Goal: Task Accomplishment & Management: Use online tool/utility

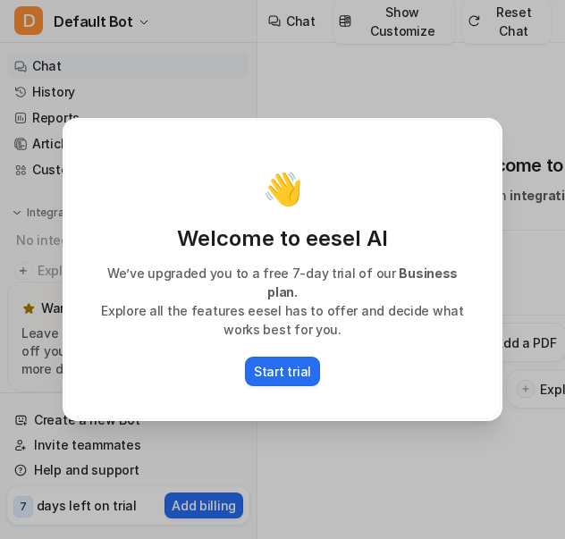
click at [409, 473] on div "👋 Welcome to eesel AI We’ve upgraded you to a free 7-day trial of our Business …" at bounding box center [282, 269] width 468 height 539
click at [375, 482] on div "👋 Welcome to eesel AI We’ve upgraded you to a free 7-day trial of our Business …" at bounding box center [282, 269] width 468 height 539
click at [290, 367] on p "Start trial" at bounding box center [282, 371] width 57 height 19
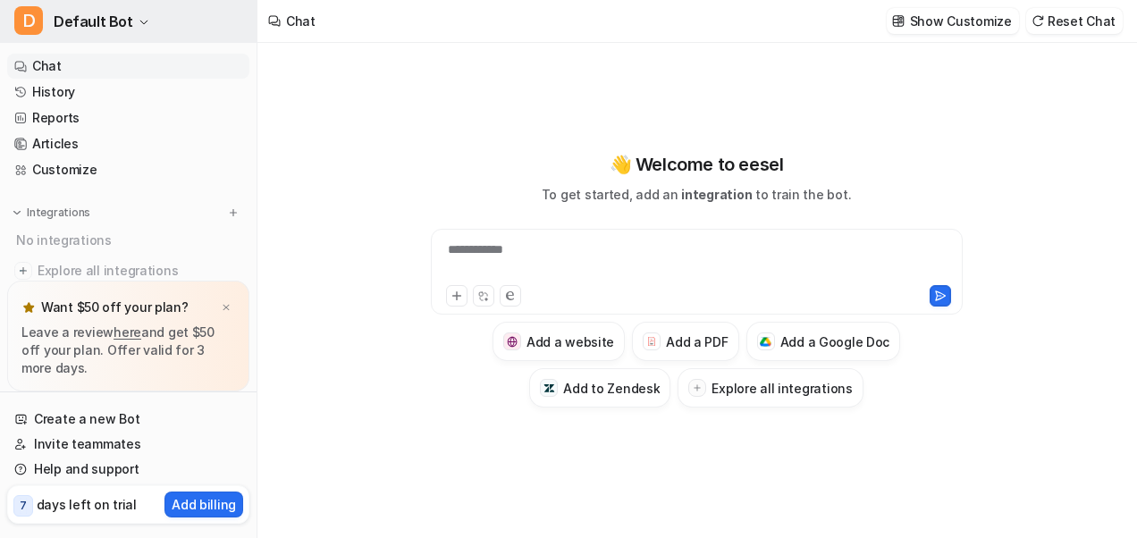
click at [139, 21] on icon "button" at bounding box center [144, 22] width 11 height 11
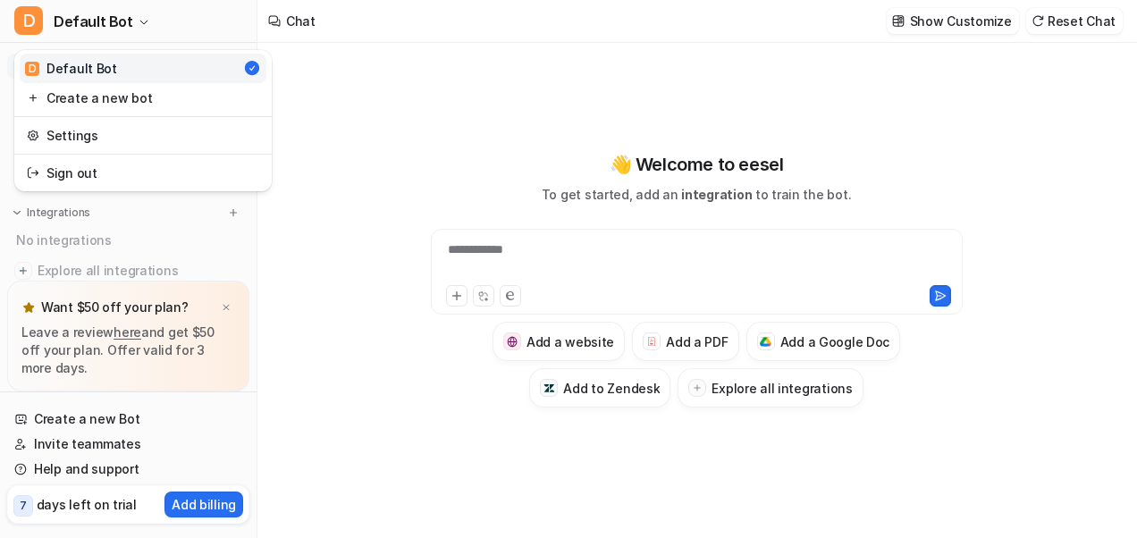
click at [309, 88] on div "**********" at bounding box center [568, 269] width 1137 height 538
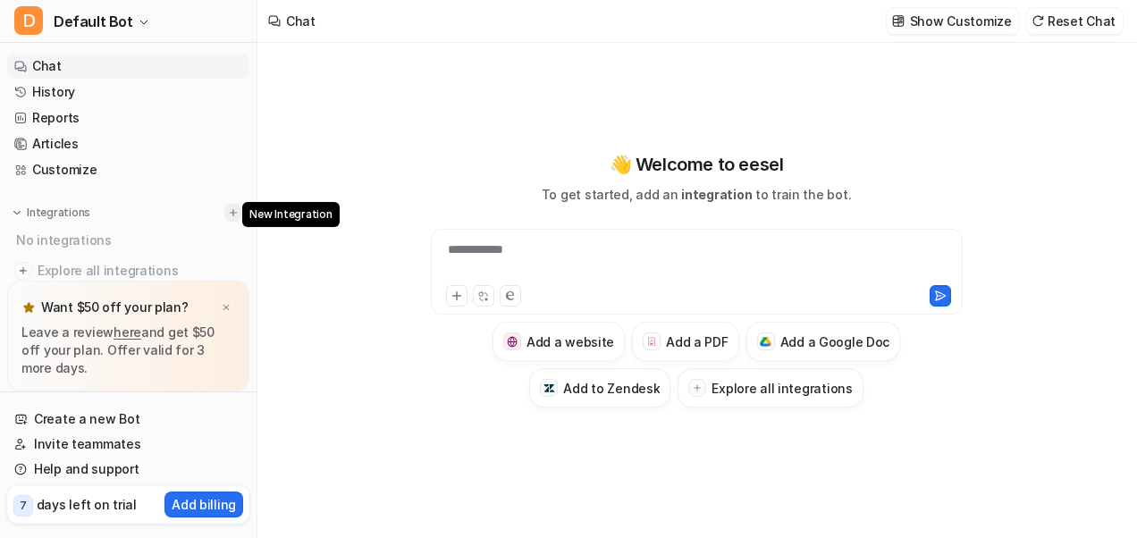
click at [227, 213] on img at bounding box center [233, 212] width 13 height 13
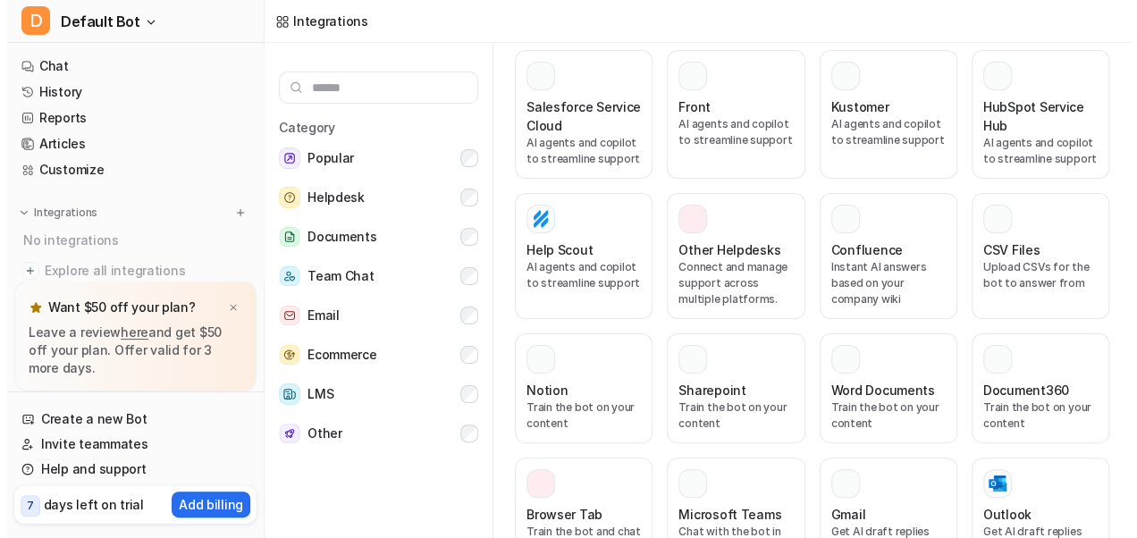
scroll to position [551, 0]
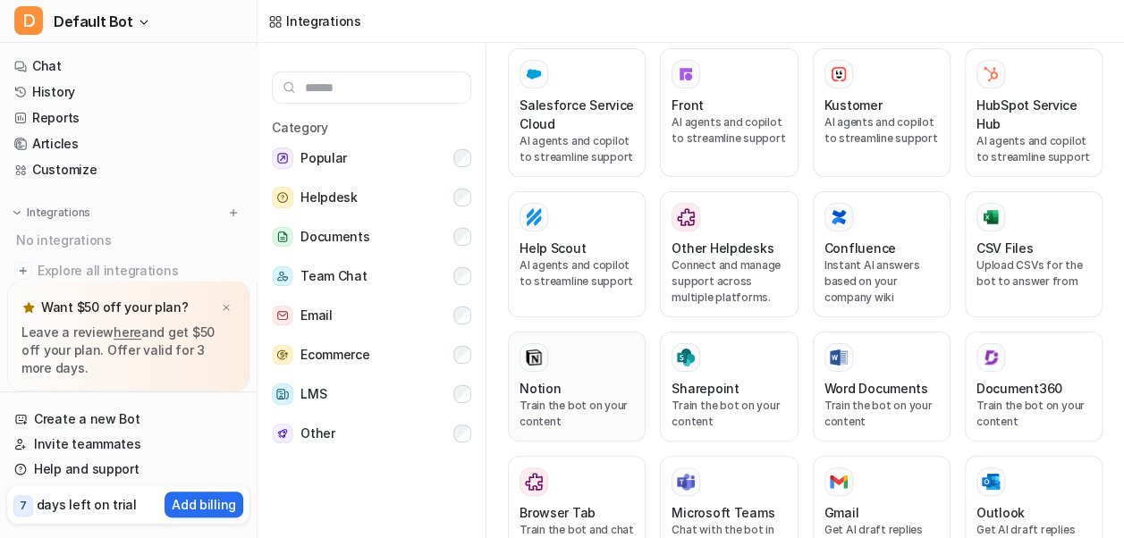
click at [558, 398] on p "Train the bot on your content" at bounding box center [576, 414] width 114 height 32
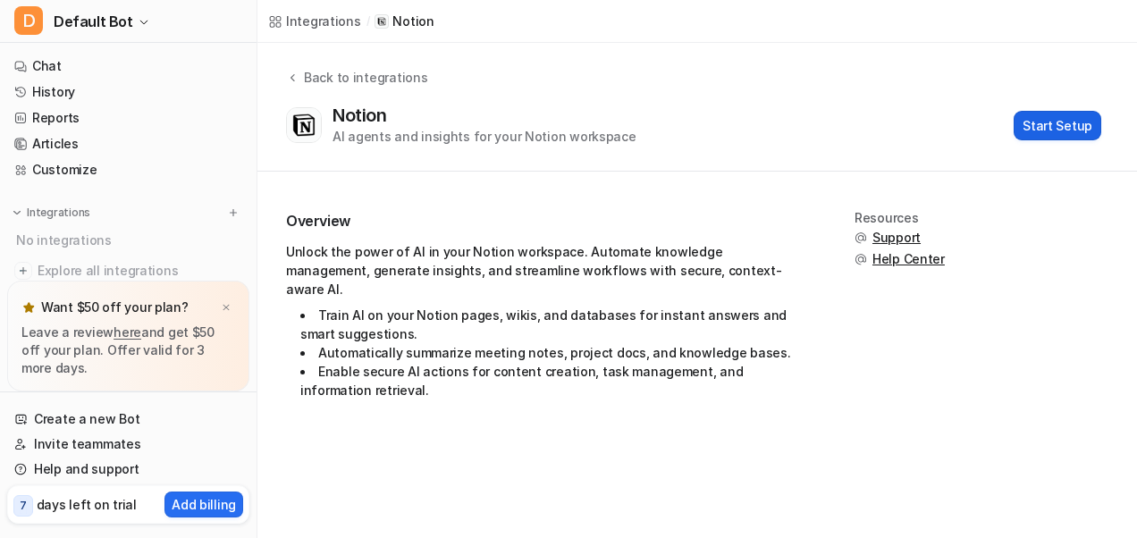
click at [564, 122] on button "Start Setup" at bounding box center [1058, 125] width 88 height 29
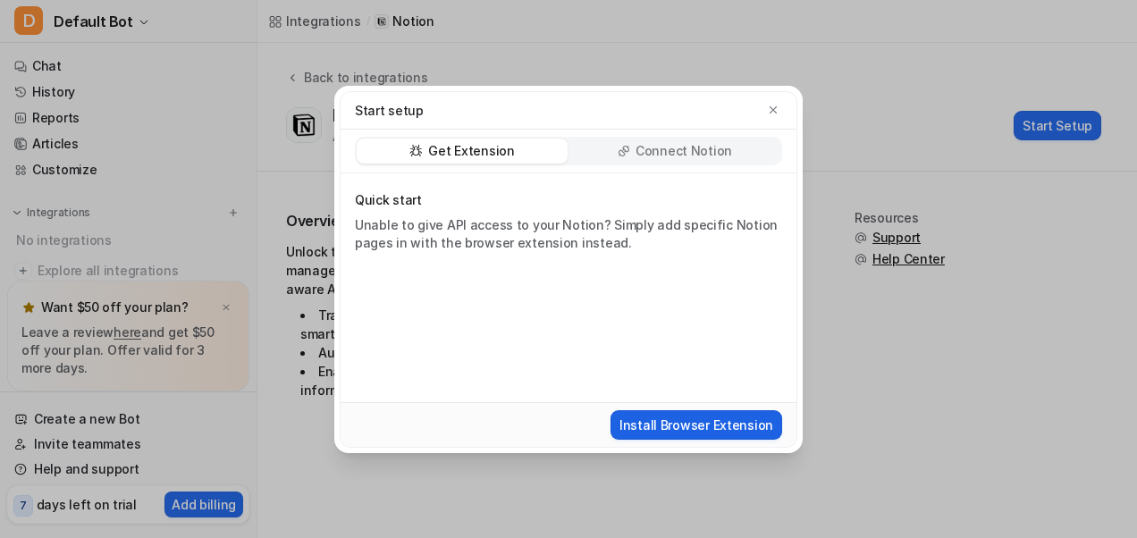
click at [564, 422] on button "Install Browser Extension" at bounding box center [696, 424] width 172 height 29
click at [564, 151] on p "Connect Notion" at bounding box center [684, 151] width 97 height 18
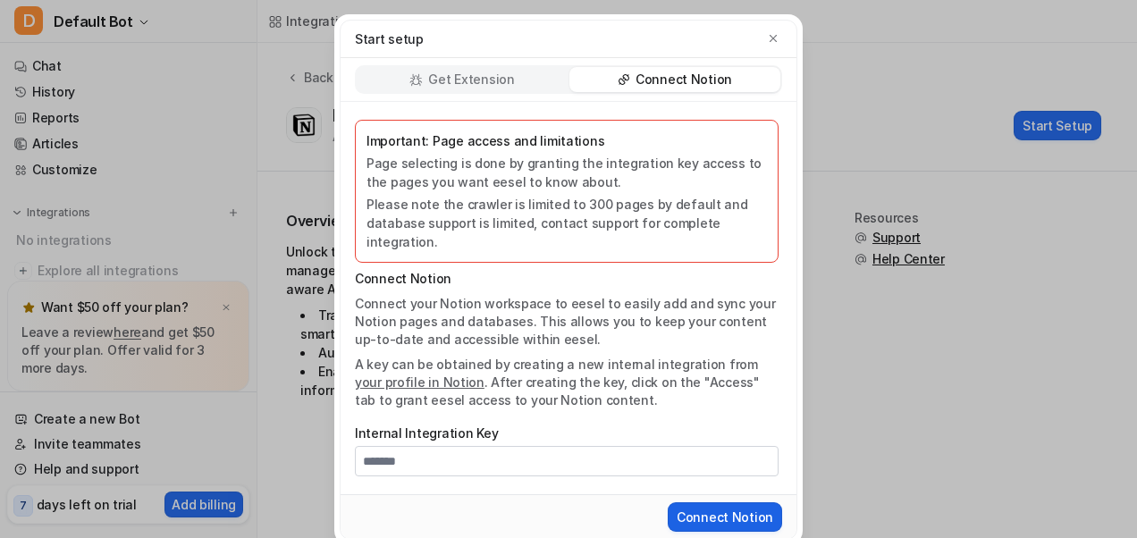
click at [564, 502] on button "Connect Notion" at bounding box center [725, 516] width 114 height 29
click at [484, 375] on link "your profile in Notion" at bounding box center [420, 382] width 130 height 15
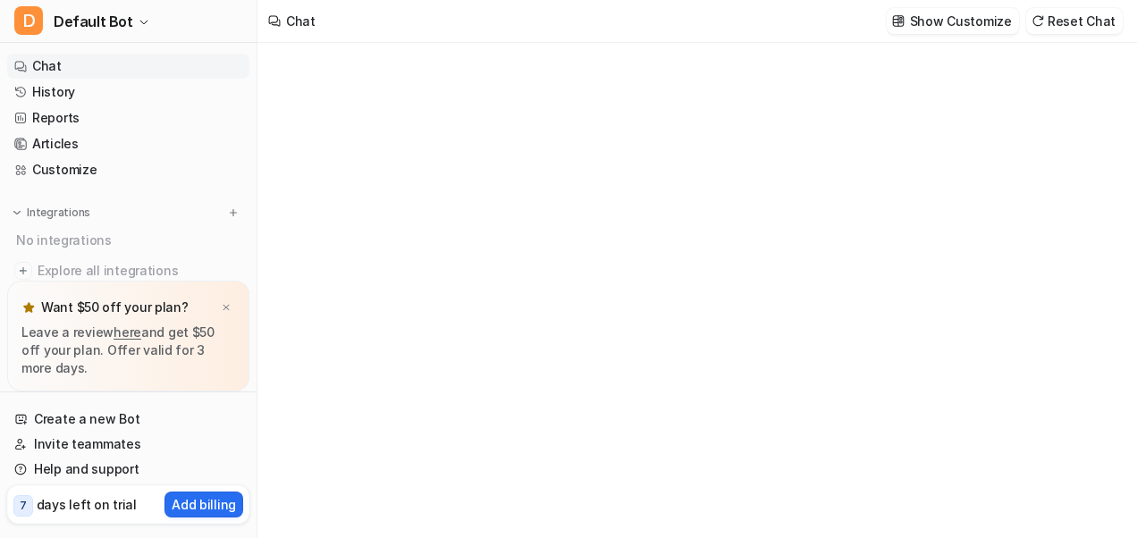
type textarea "**********"
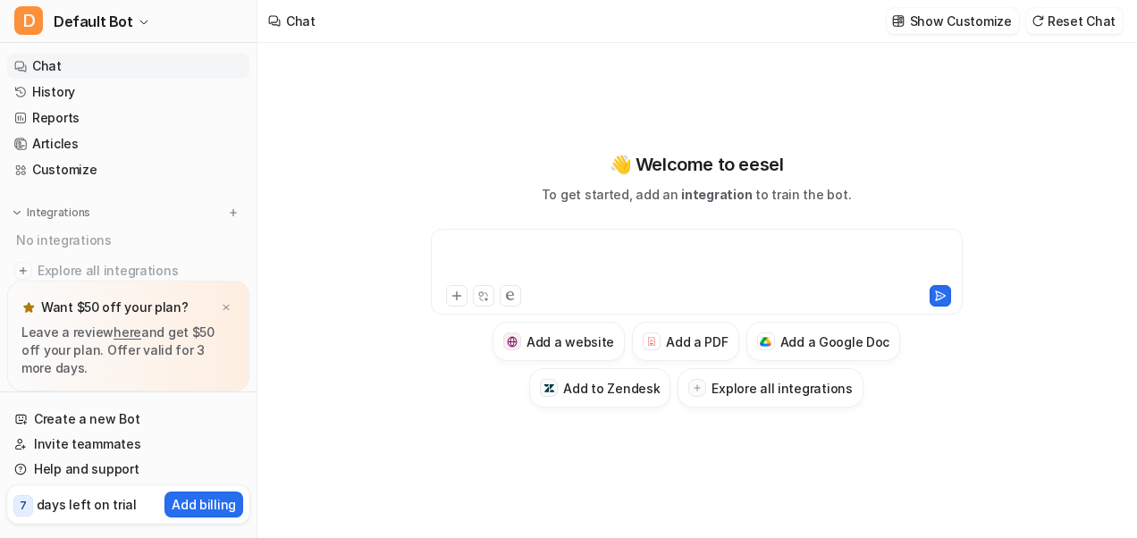
click at [509, 247] on div at bounding box center [697, 260] width 524 height 41
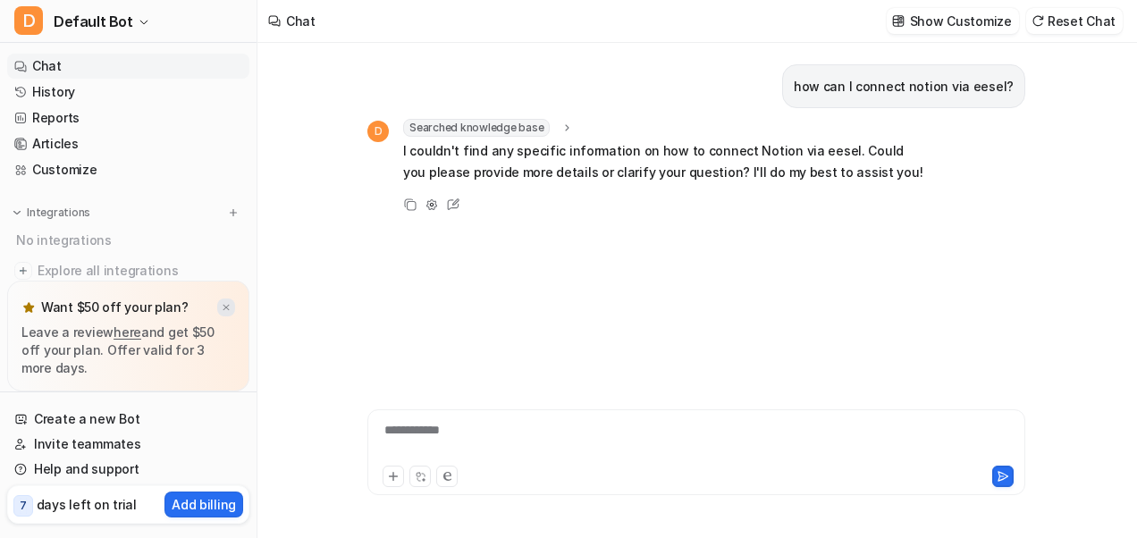
click at [225, 307] on img at bounding box center [226, 308] width 11 height 12
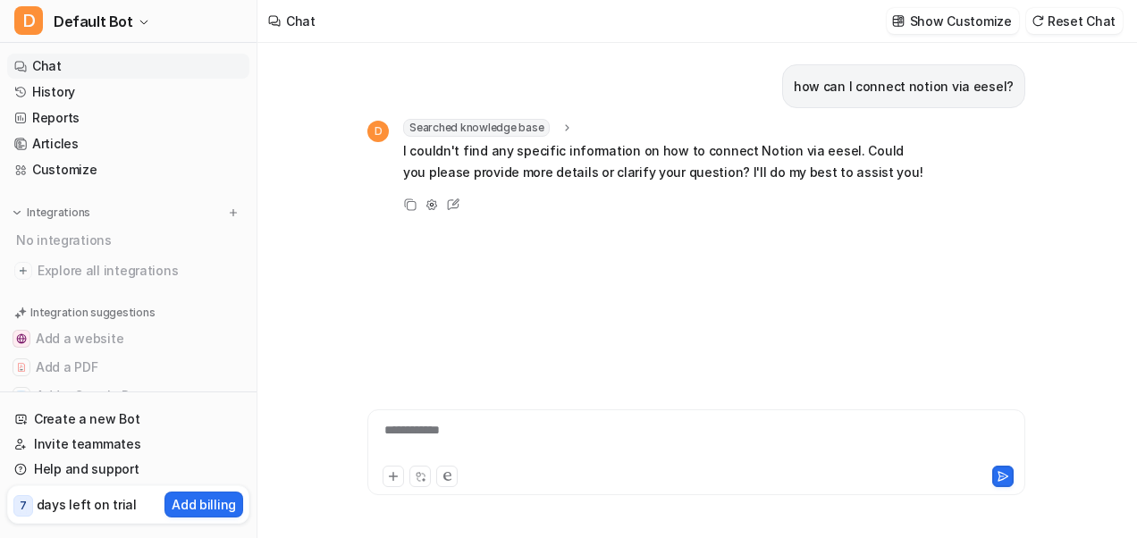
click at [427, 241] on div "how can I connect notion via eesel? D Searched knowledge base search_queries : …" at bounding box center [696, 202] width 658 height 319
click at [529, 203] on div "Copy Adjust Tone Edit" at bounding box center [646, 204] width 559 height 21
click at [414, 438] on div at bounding box center [697, 441] width 650 height 41
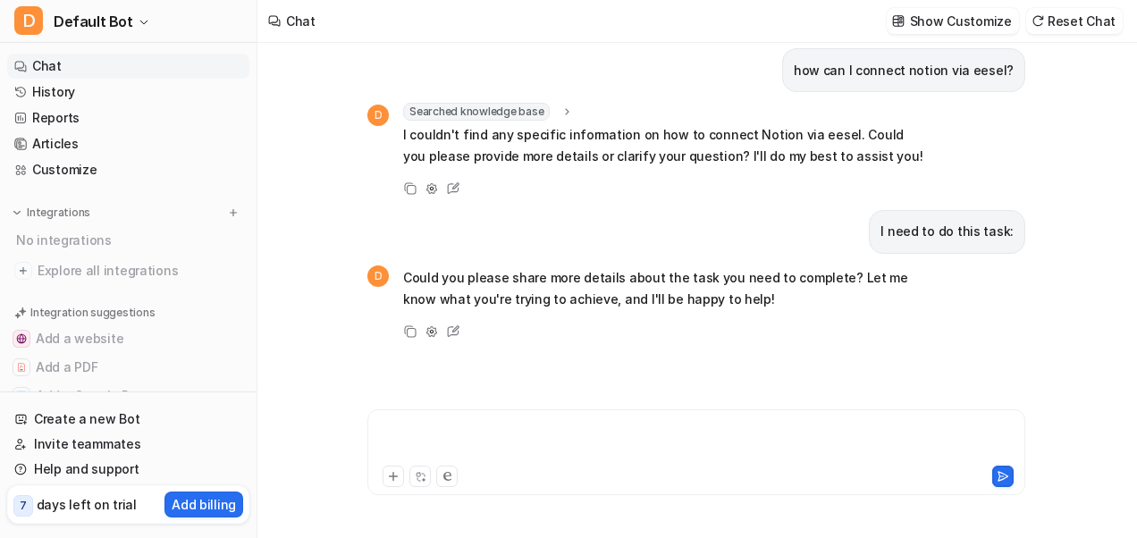
click at [435, 434] on div at bounding box center [697, 441] width 650 height 41
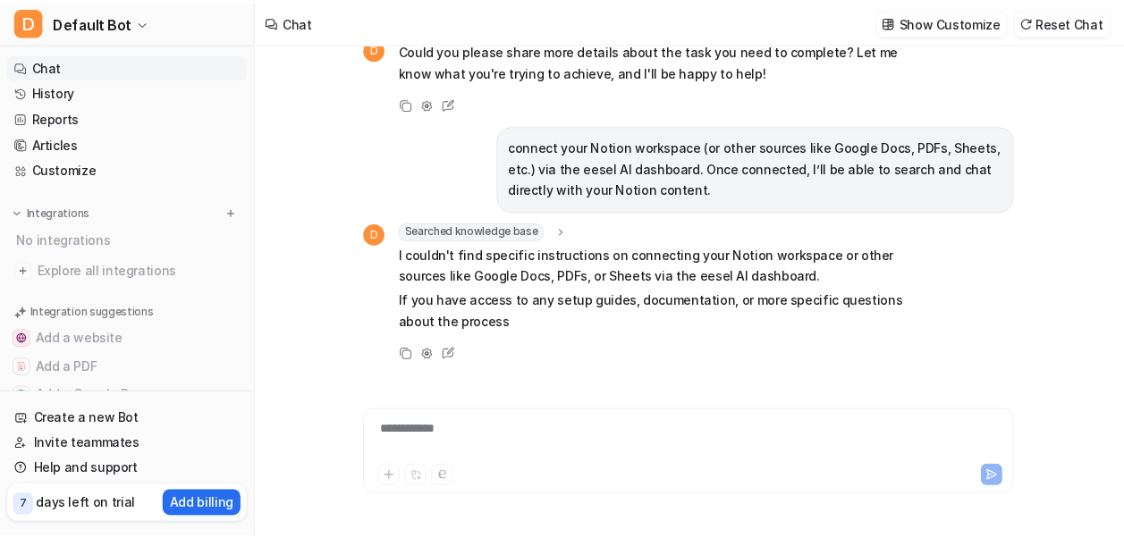
scroll to position [265, 0]
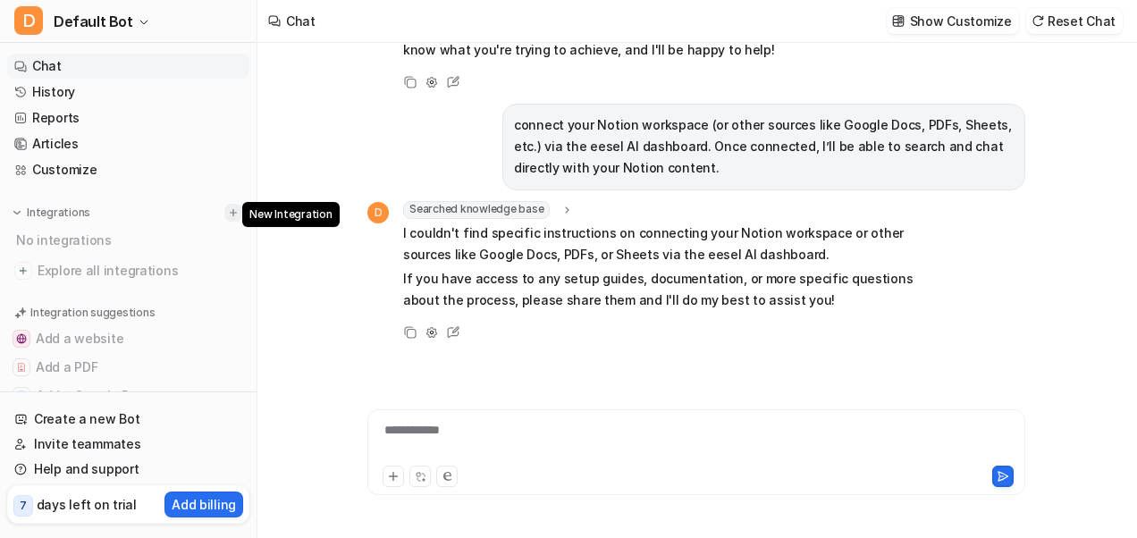
click at [227, 211] on img at bounding box center [233, 212] width 13 height 13
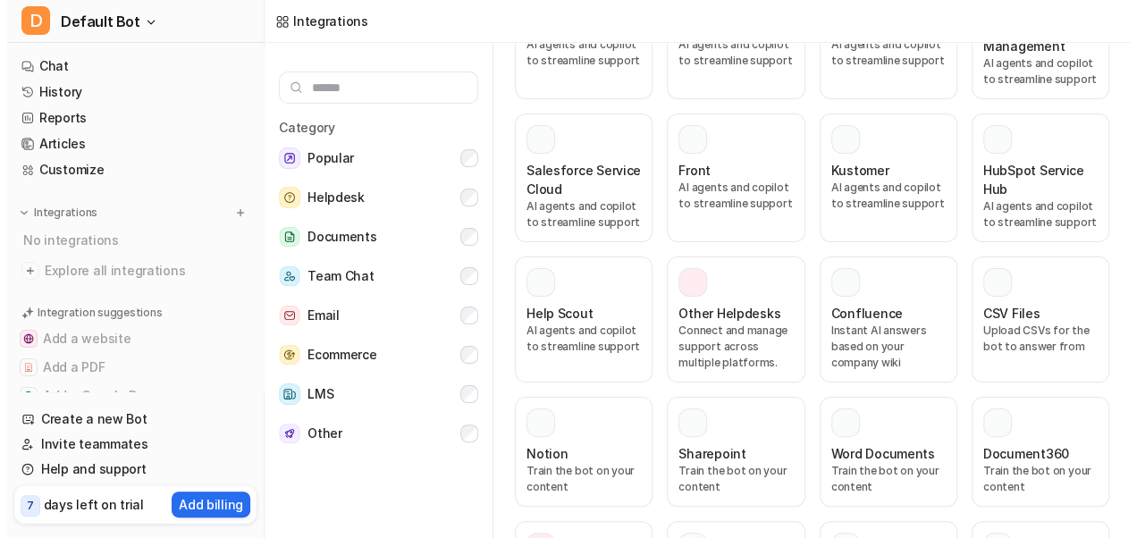
scroll to position [502, 0]
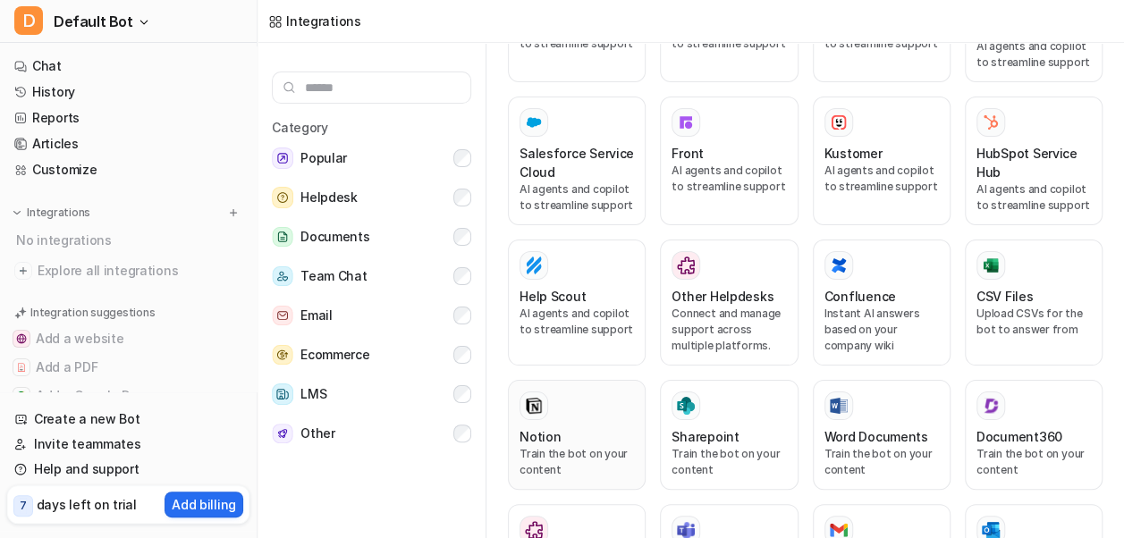
click at [540, 427] on h3 "Notion" at bounding box center [539, 436] width 41 height 19
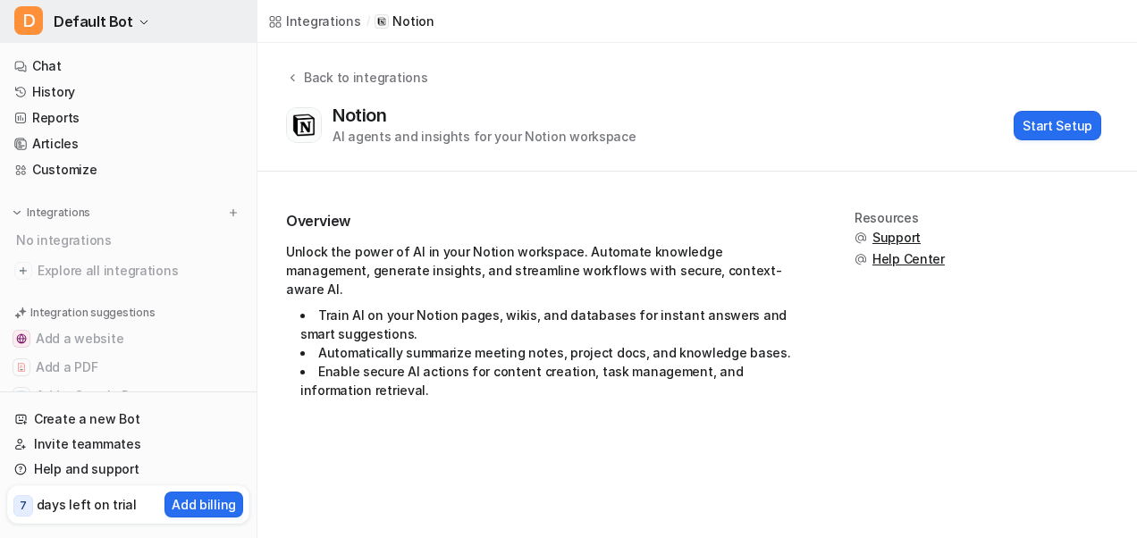
click at [106, 23] on span "Default Bot" at bounding box center [94, 21] width 80 height 25
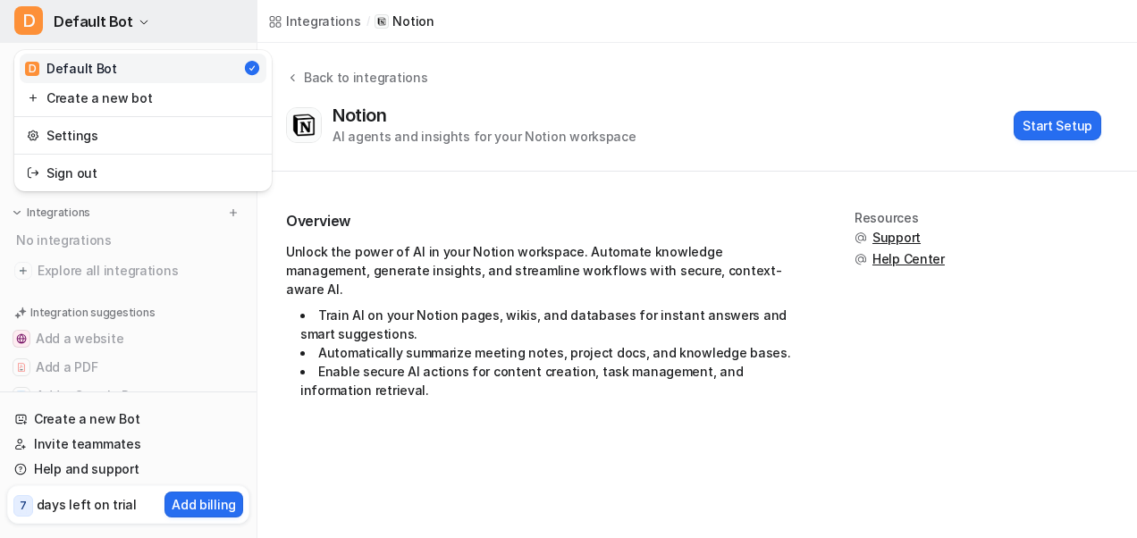
click at [68, 23] on span "Default Bot" at bounding box center [94, 21] width 80 height 25
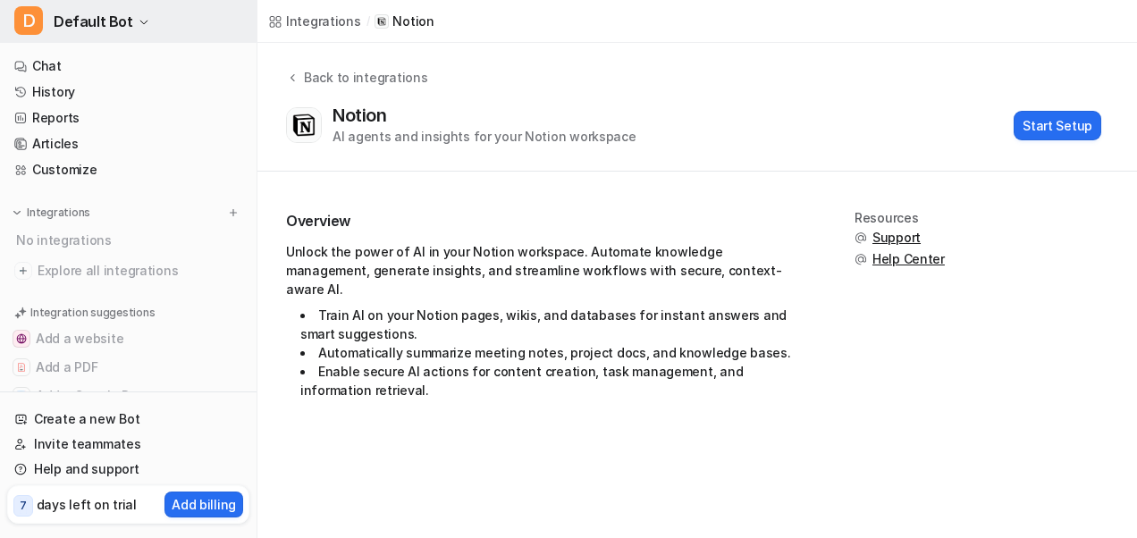
click at [27, 23] on span "D" at bounding box center [28, 20] width 29 height 29
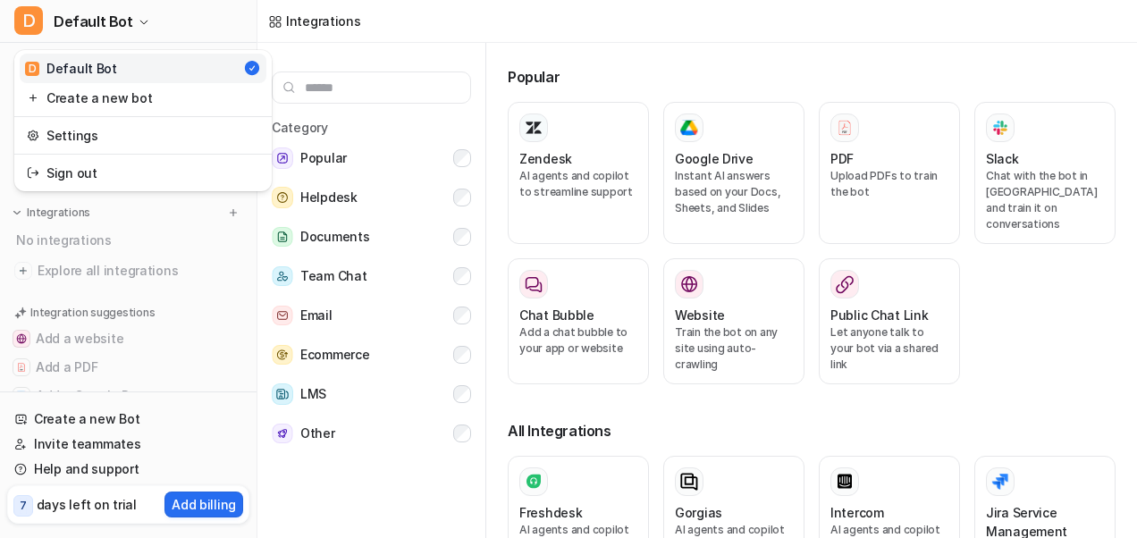
click at [516, 28] on div "D Default Bot D Default Bot Create a new bot Settings Sign out Chat History Rep…" at bounding box center [568, 269] width 1137 height 538
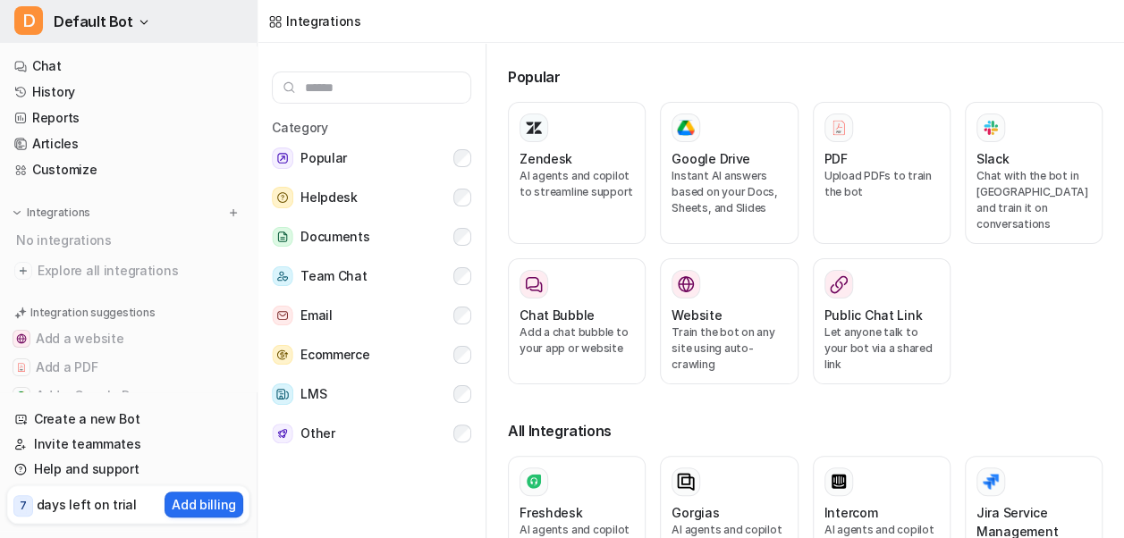
click at [139, 21] on icon "button" at bounding box center [144, 22] width 11 height 11
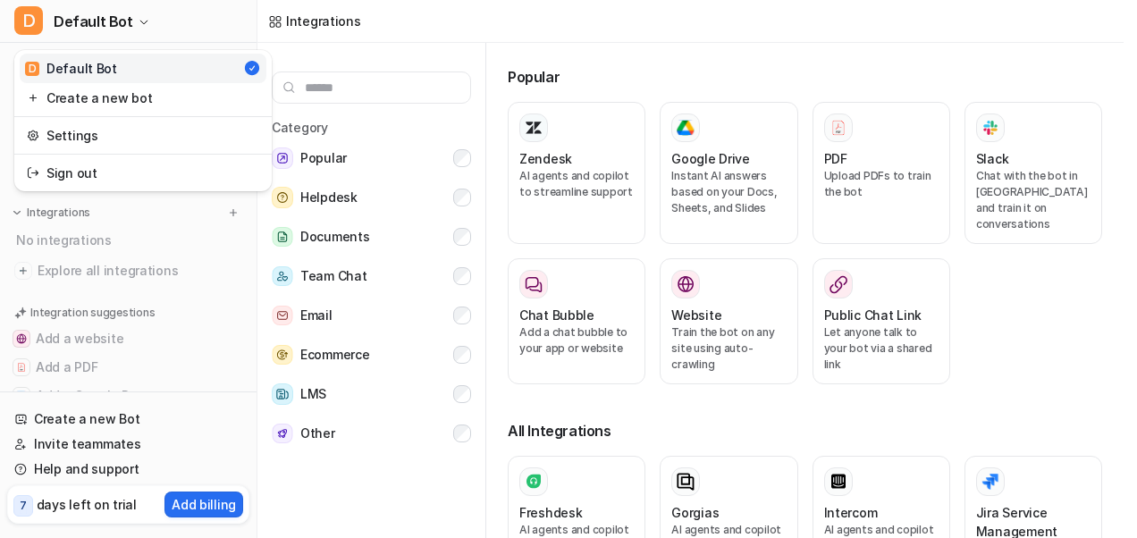
click at [55, 67] on div "D Default Bot" at bounding box center [71, 68] width 92 height 19
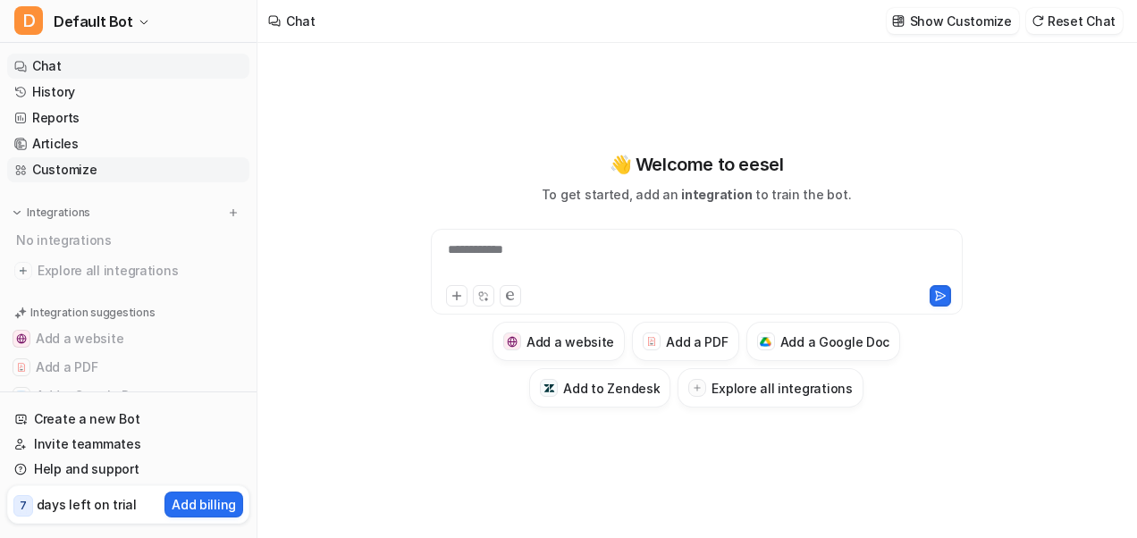
click at [49, 169] on link "Customize" at bounding box center [128, 169] width 242 height 25
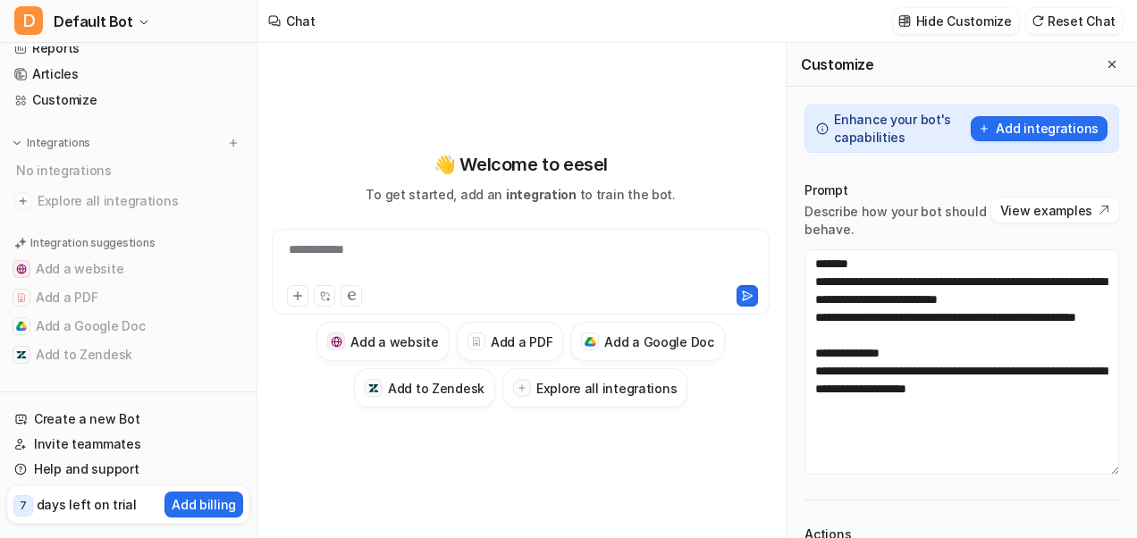
scroll to position [75, 0]
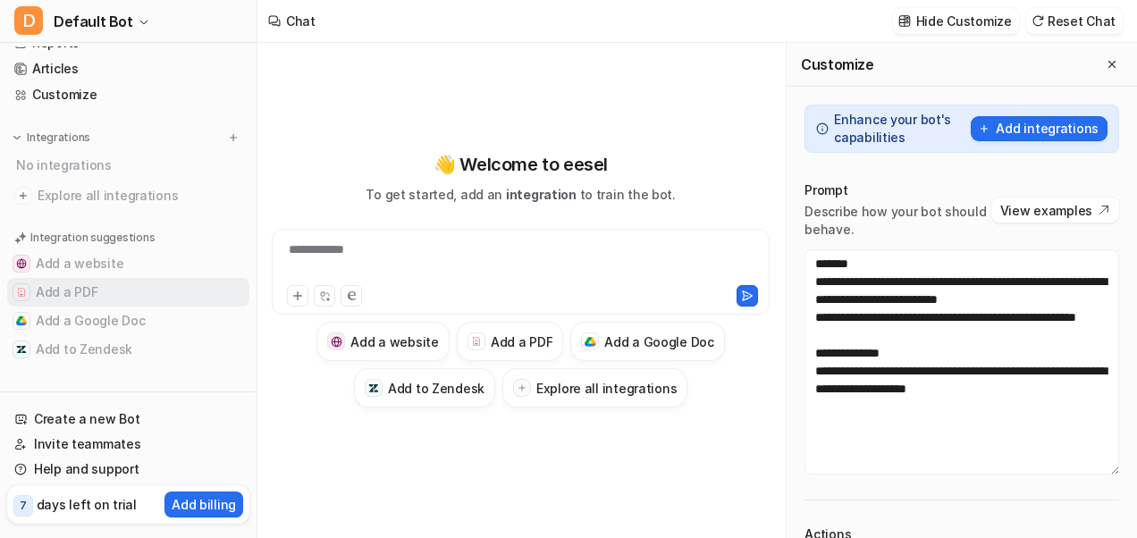
click at [55, 290] on button "Add a PDF" at bounding box center [128, 292] width 242 height 29
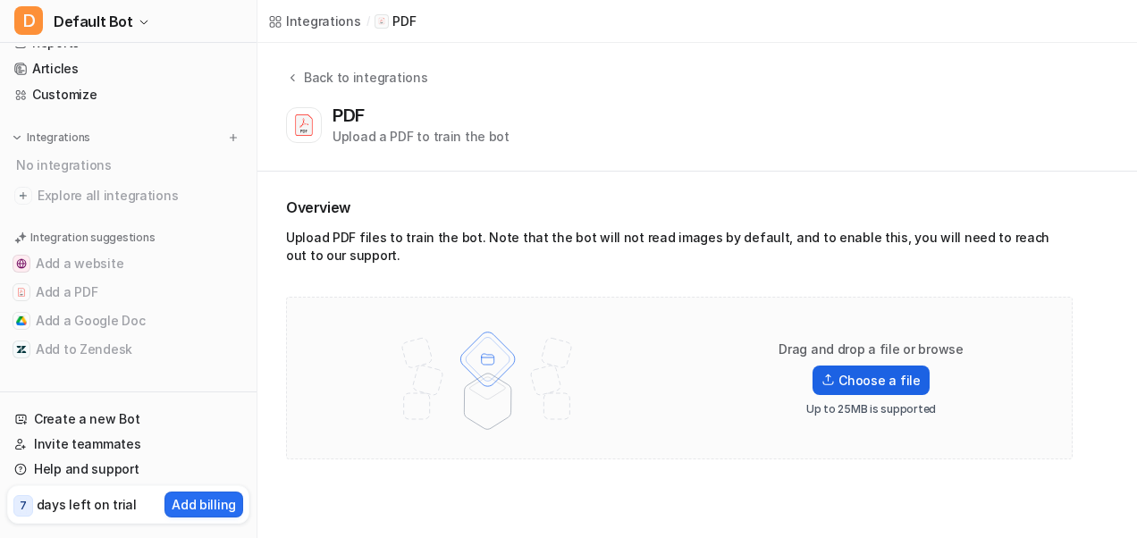
click at [867, 383] on label "Choose a file" at bounding box center [870, 380] width 116 height 29
click at [0, 0] on input "Choose a file" at bounding box center [0, 0] width 0 height 0
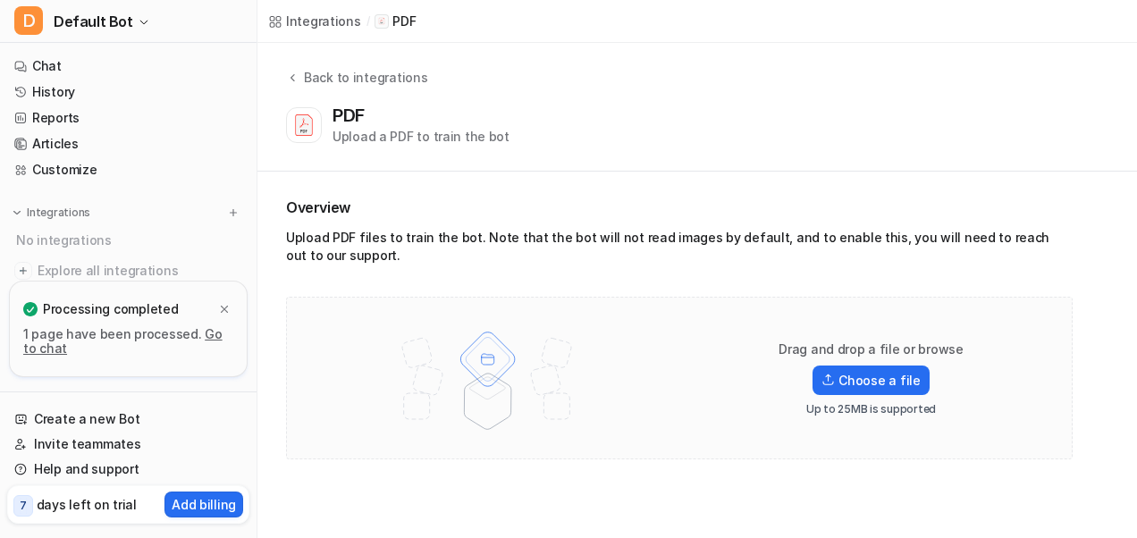
click at [278, 18] on icon at bounding box center [275, 21] width 14 height 14
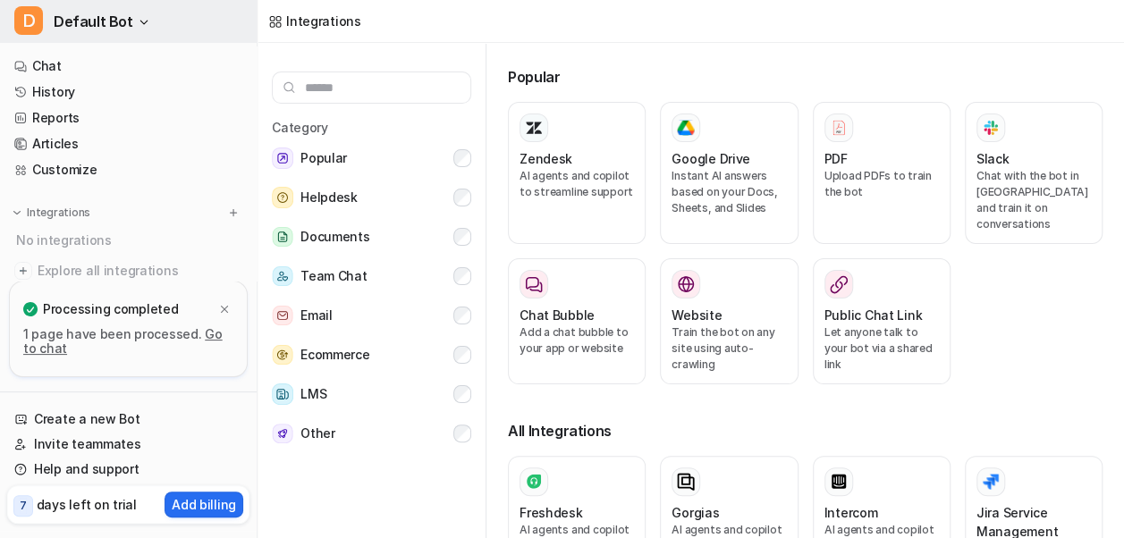
click at [137, 16] on button "D Default Bot" at bounding box center [128, 21] width 257 height 43
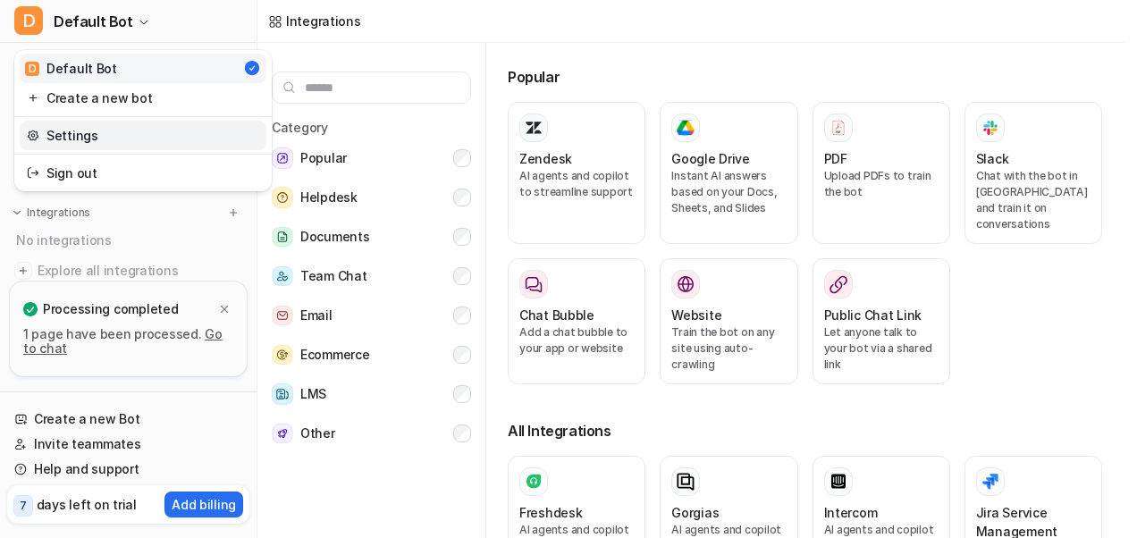
click at [82, 134] on link "Settings" at bounding box center [143, 135] width 247 height 29
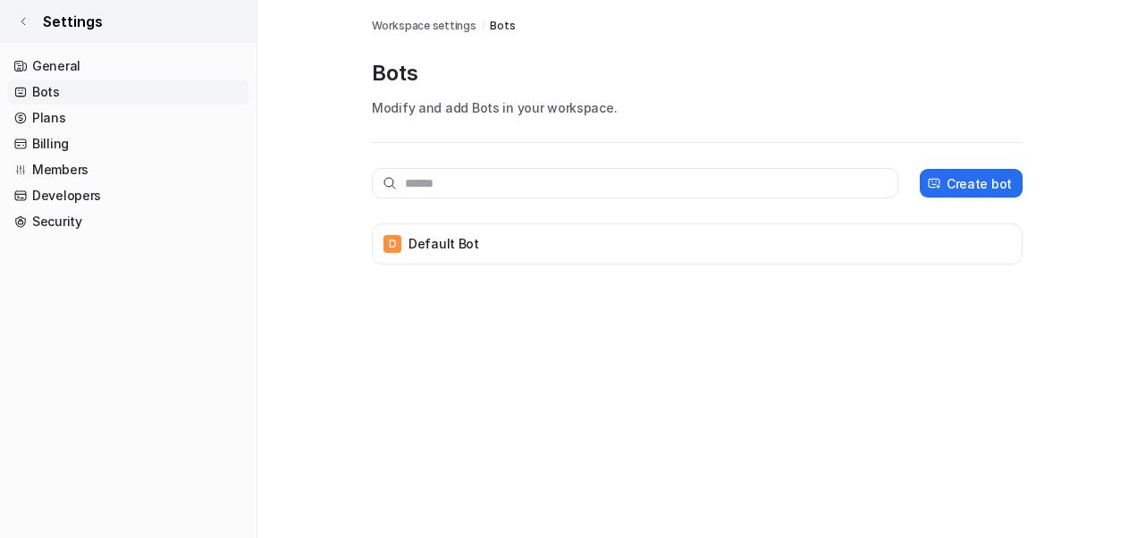
click at [25, 18] on icon at bounding box center [23, 21] width 11 height 11
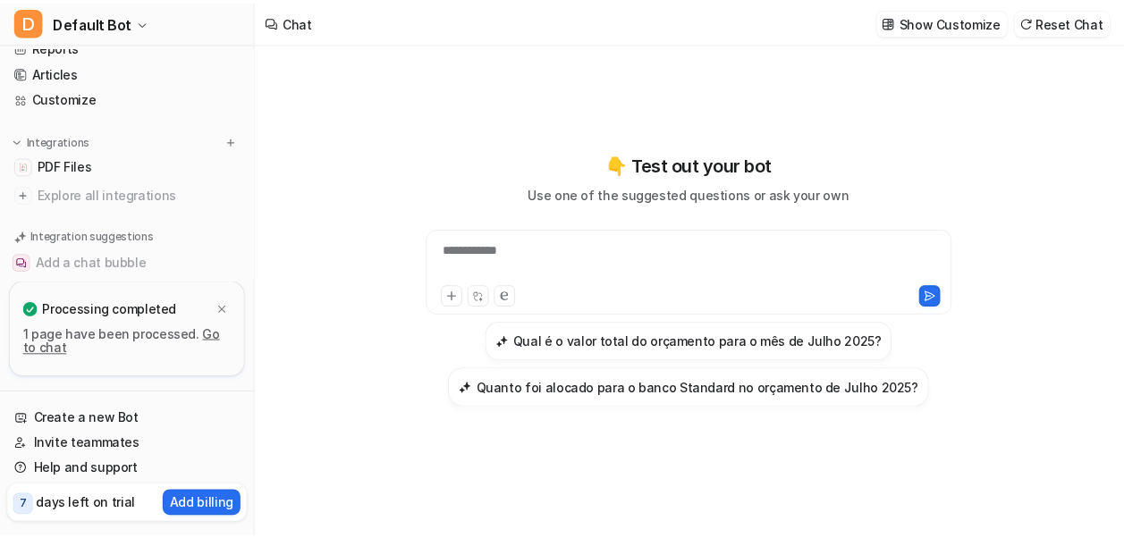
scroll to position [38, 0]
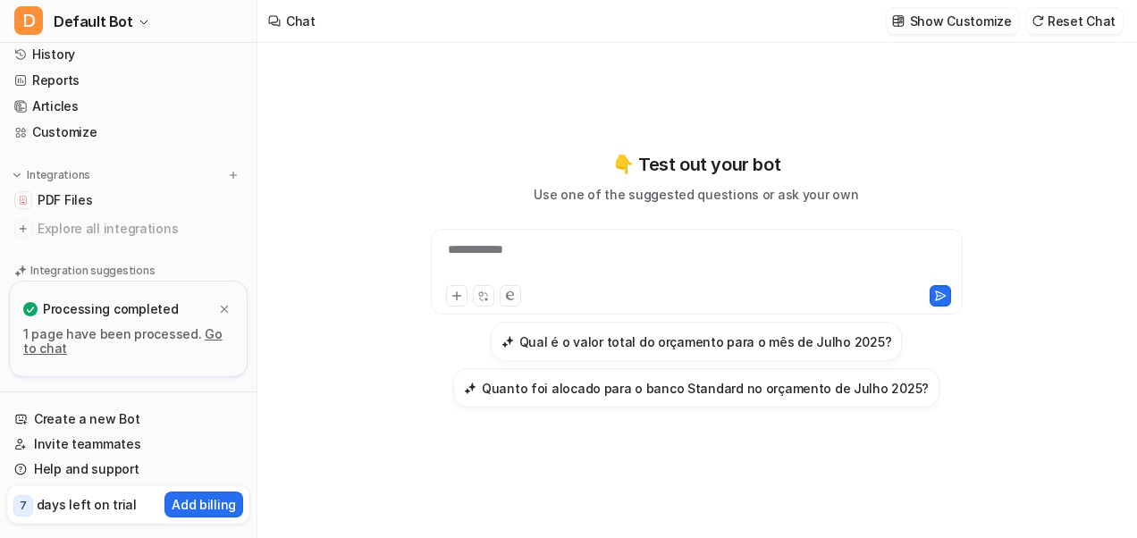
click at [208, 337] on link "Go to chat" at bounding box center [122, 340] width 199 height 29
click at [63, 198] on span "PDF Files" at bounding box center [65, 200] width 55 height 18
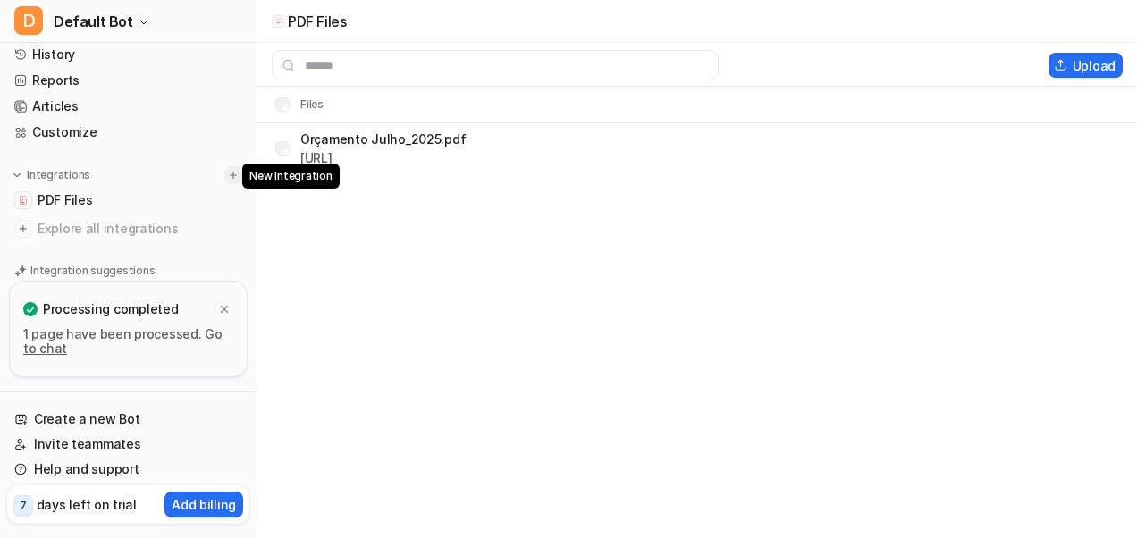
click at [227, 173] on img at bounding box center [233, 175] width 13 height 13
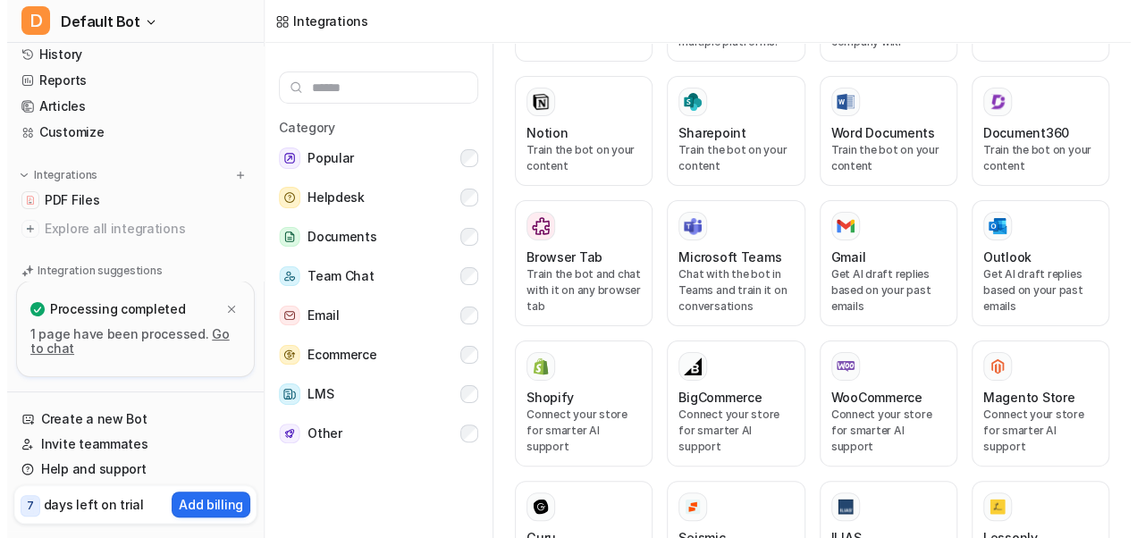
scroll to position [760, 0]
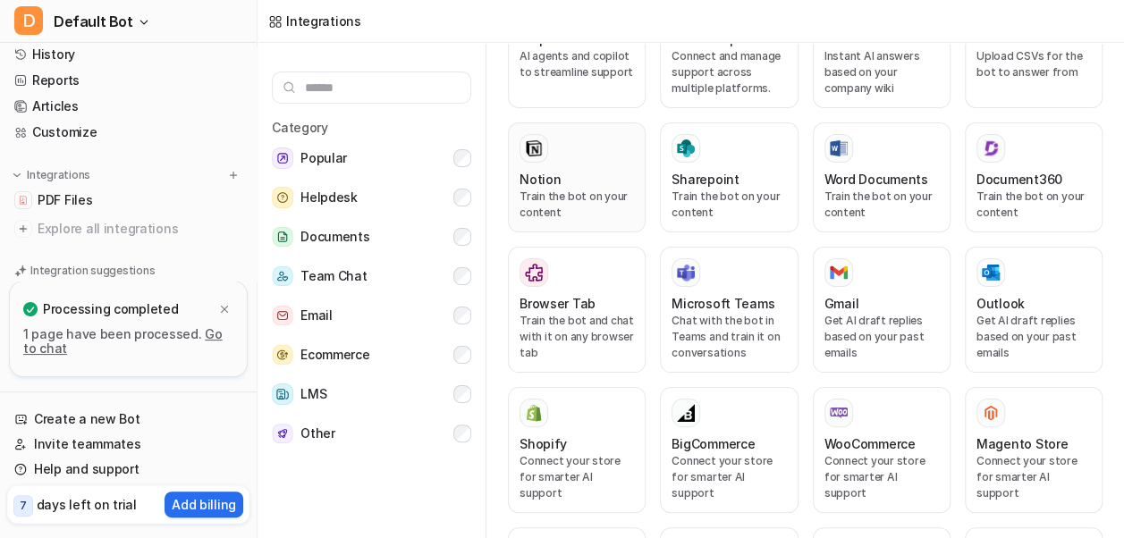
click at [566, 170] on div "Notion" at bounding box center [576, 179] width 114 height 19
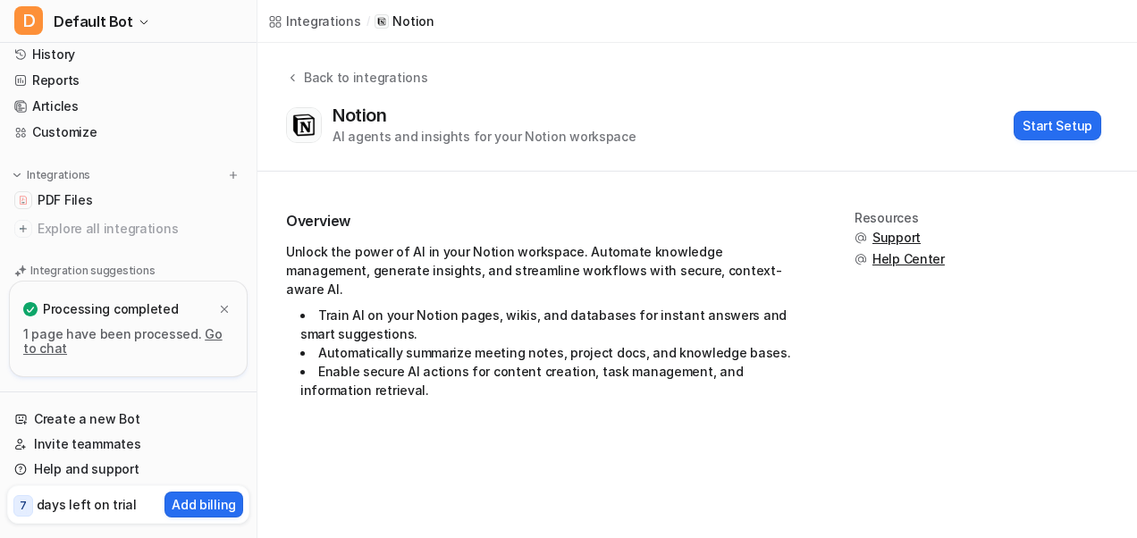
click at [399, 21] on p "Notion" at bounding box center [412, 22] width 41 height 18
click at [140, 22] on icon "button" at bounding box center [143, 23] width 7 height 4
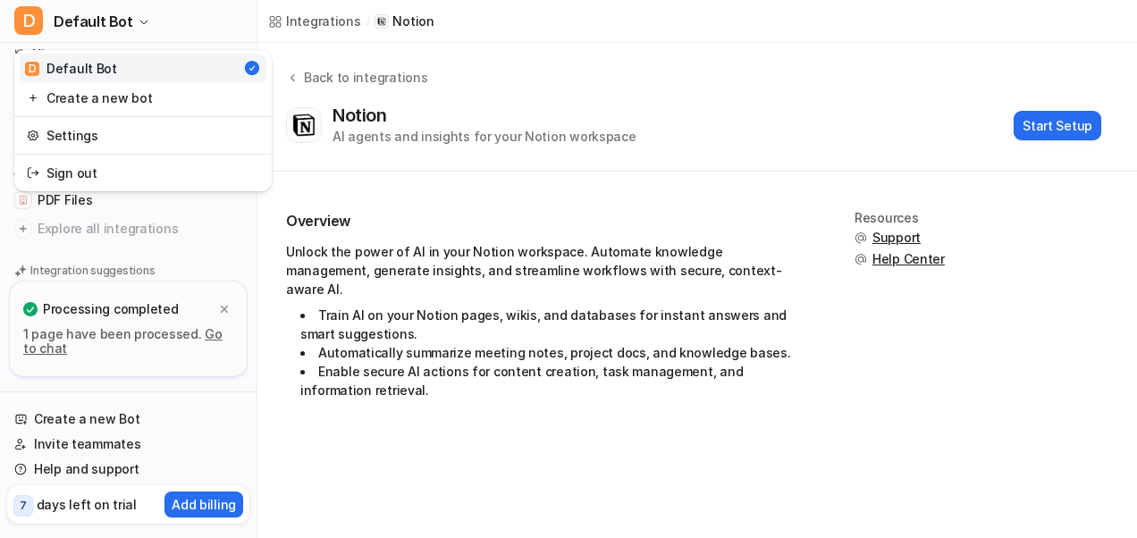
click at [1048, 123] on div "D Default Bot D Default Bot Create a new bot Settings Sign out Chat History Rep…" at bounding box center [568, 269] width 1137 height 538
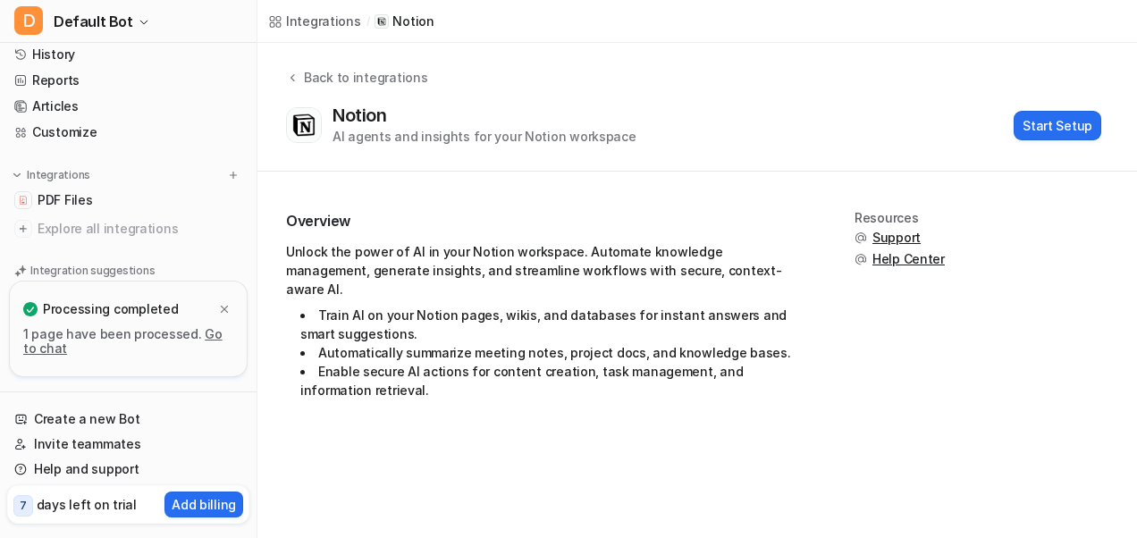
click at [1048, 123] on button "Start Setup" at bounding box center [1058, 125] width 88 height 29
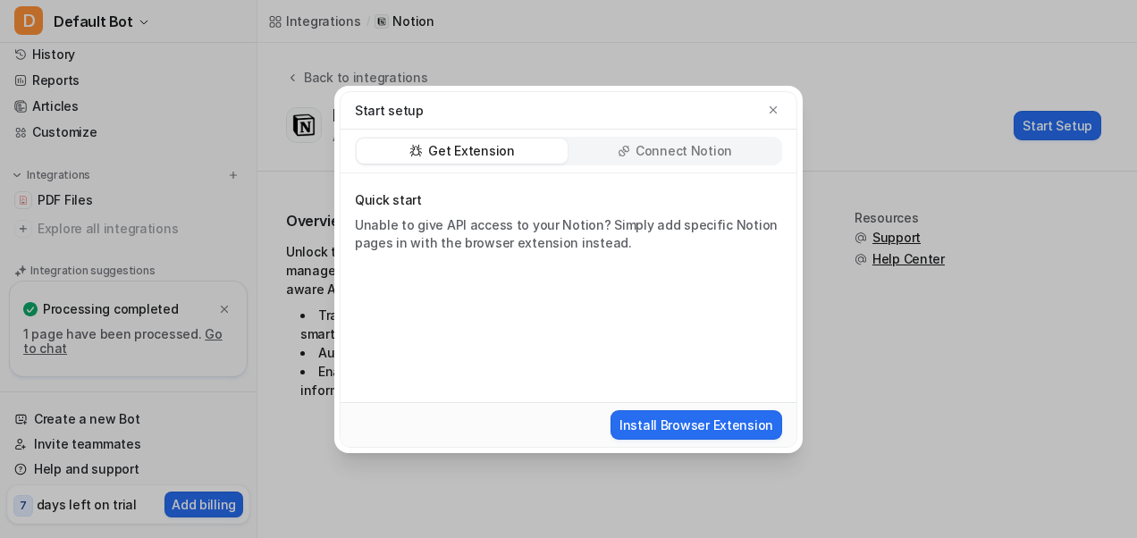
click at [678, 147] on p "Connect Notion" at bounding box center [684, 151] width 97 height 18
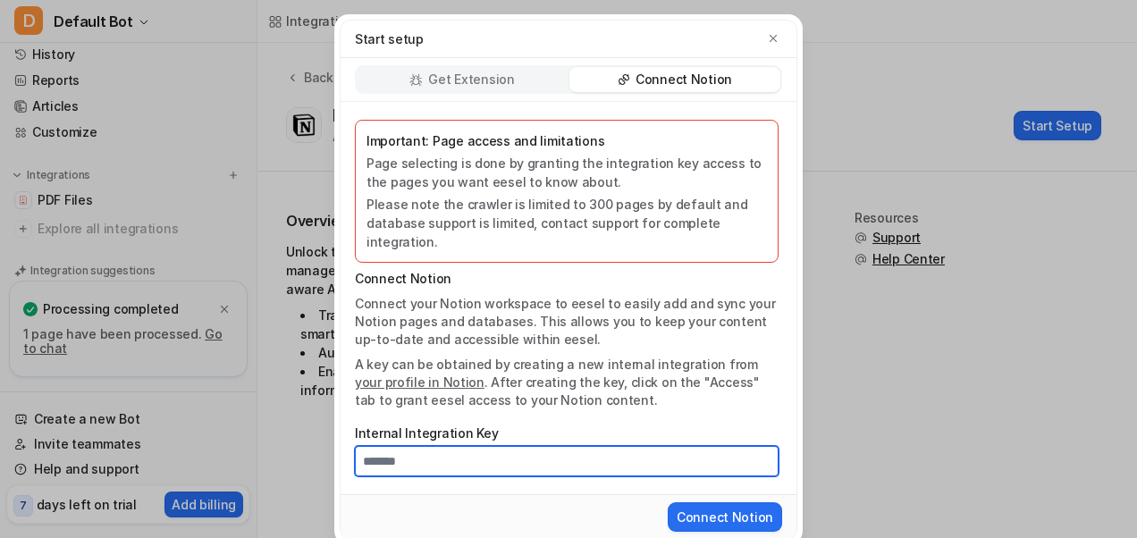
click at [406, 446] on input "Internal Integration Key" at bounding box center [567, 461] width 424 height 30
type input "*********"
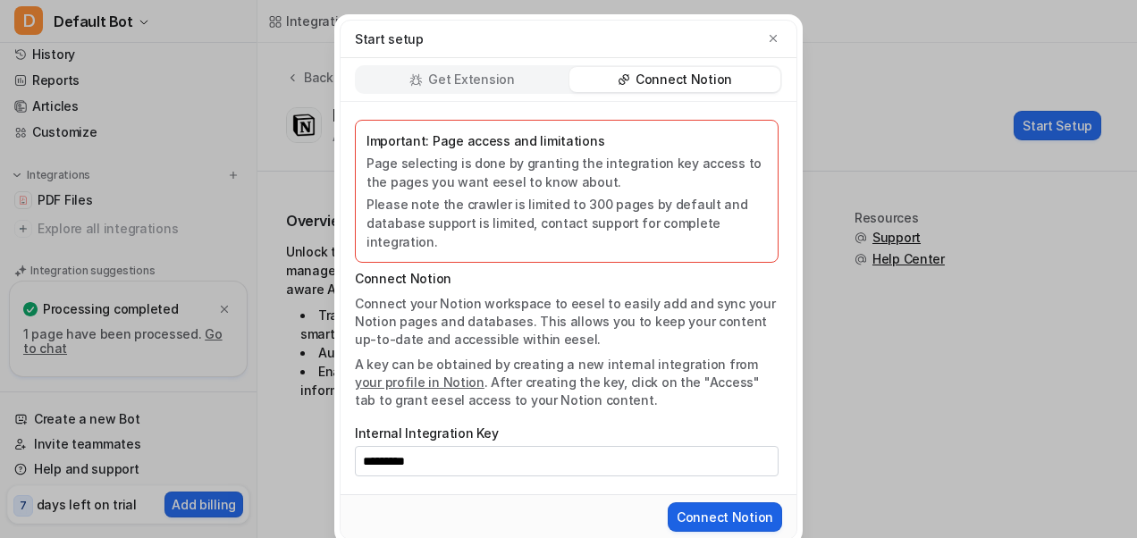
click at [728, 502] on button "Connect Notion" at bounding box center [725, 516] width 114 height 29
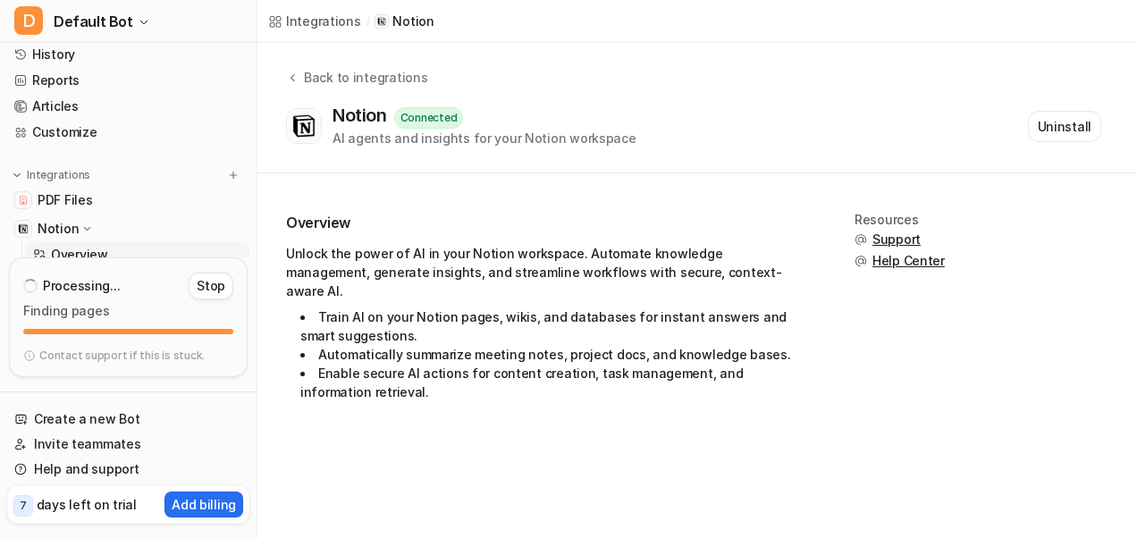
scroll to position [16, 0]
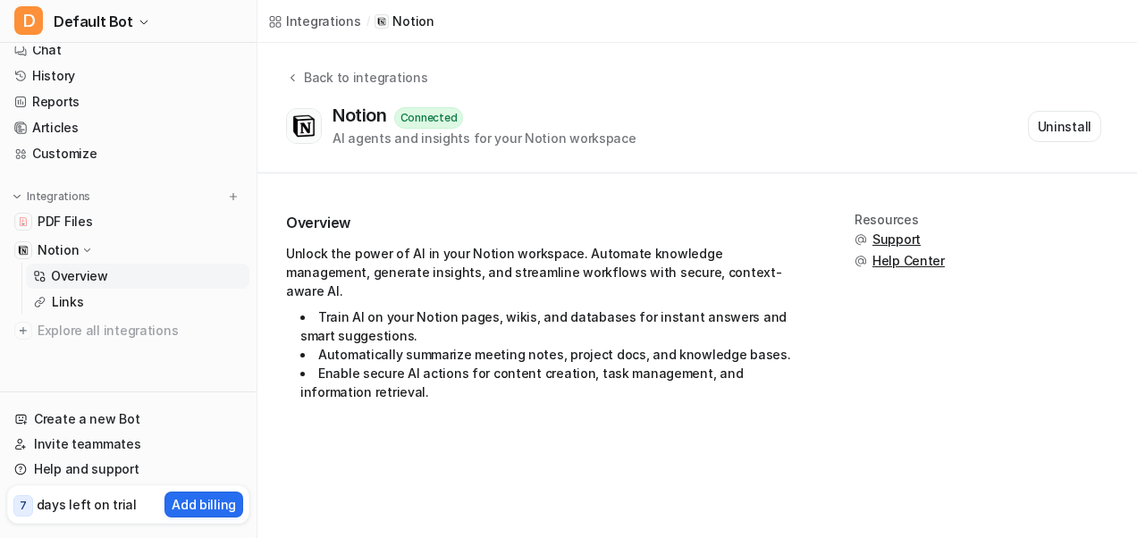
click at [82, 247] on icon at bounding box center [86, 250] width 13 height 13
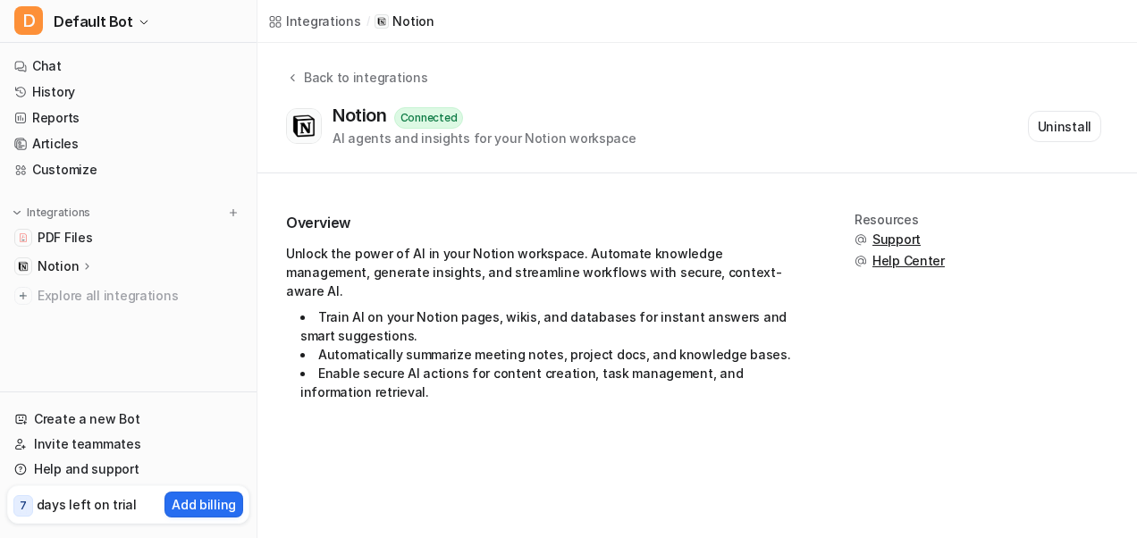
scroll to position [0, 0]
click at [88, 265] on icon at bounding box center [87, 265] width 13 height 13
click at [74, 296] on p "Overview" at bounding box center [79, 292] width 57 height 18
click at [60, 290] on p "Overview" at bounding box center [79, 292] width 57 height 18
click at [48, 317] on link "Links" at bounding box center [137, 318] width 223 height 25
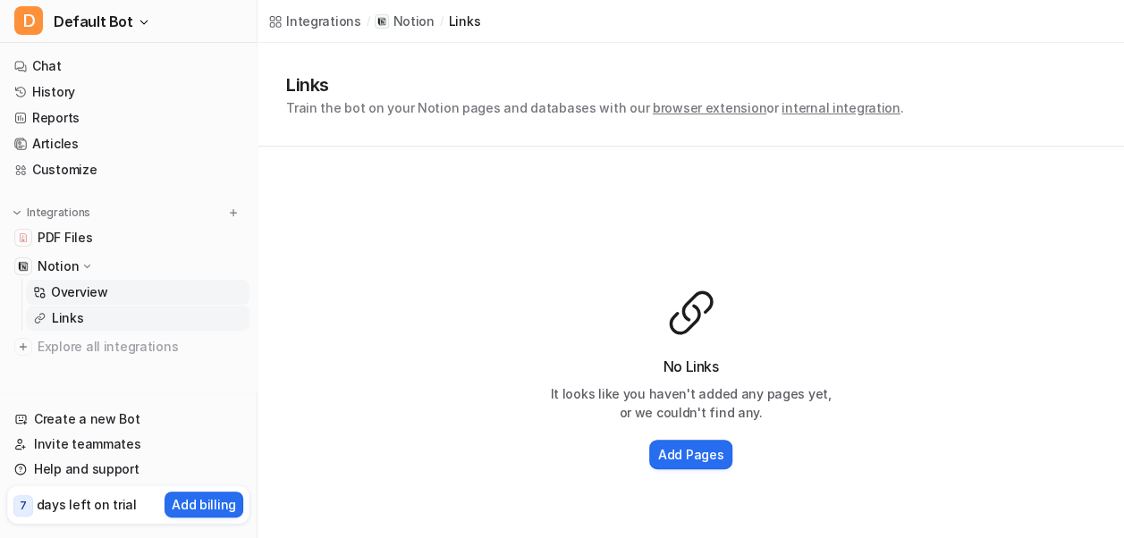
click at [52, 291] on p "Overview" at bounding box center [79, 292] width 57 height 18
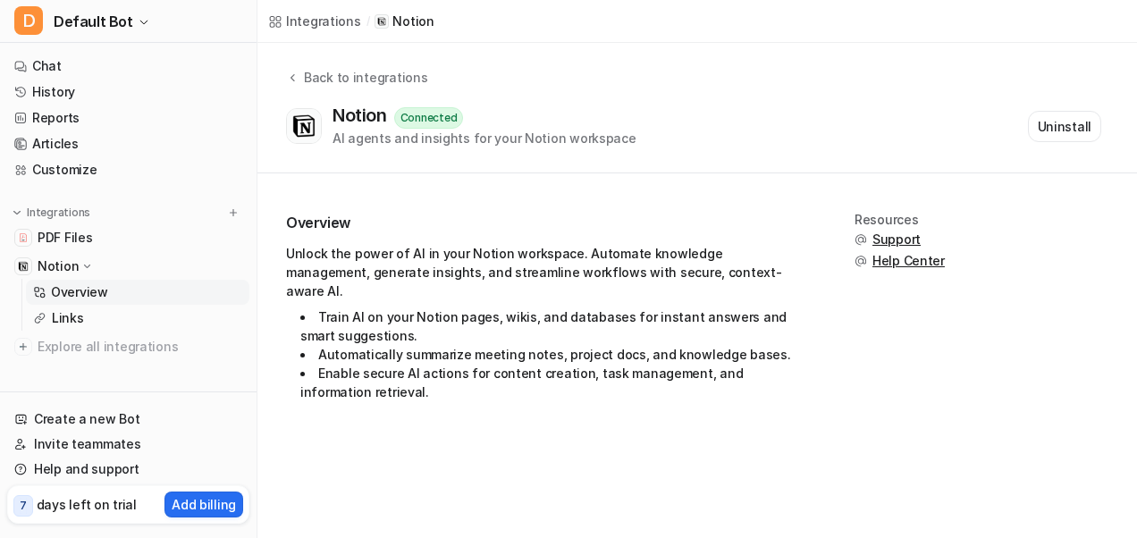
click at [406, 17] on p "Notion" at bounding box center [412, 22] width 41 height 18
click at [303, 127] on img at bounding box center [303, 126] width 25 height 25
click at [393, 23] on p "Notion" at bounding box center [412, 22] width 41 height 18
click at [443, 213] on h2 "Overview" at bounding box center [545, 223] width 518 height 21
click at [54, 145] on link "Articles" at bounding box center [128, 143] width 242 height 25
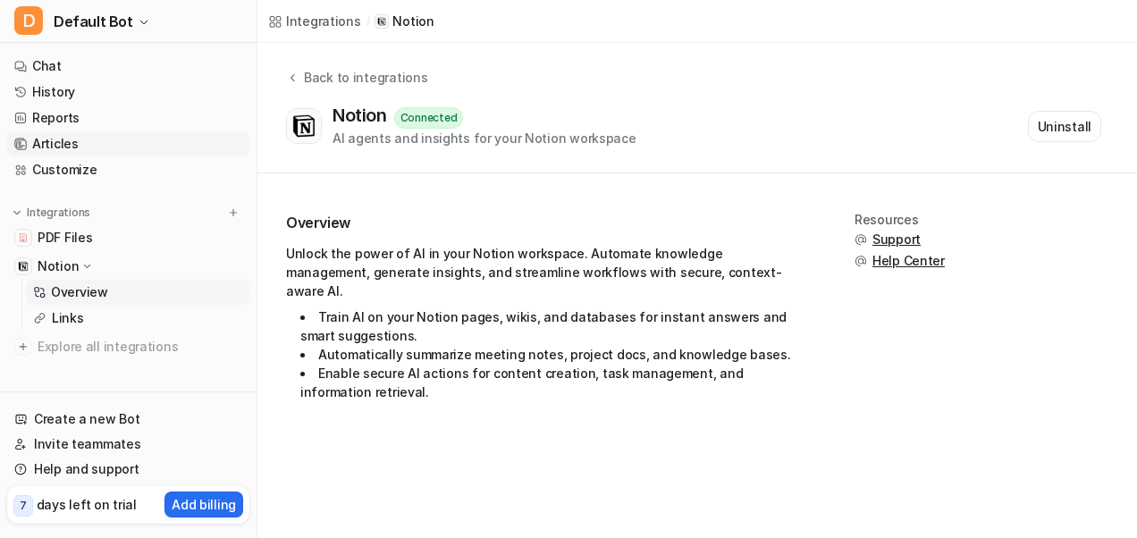
click at [54, 145] on link "Articles" at bounding box center [128, 143] width 242 height 25
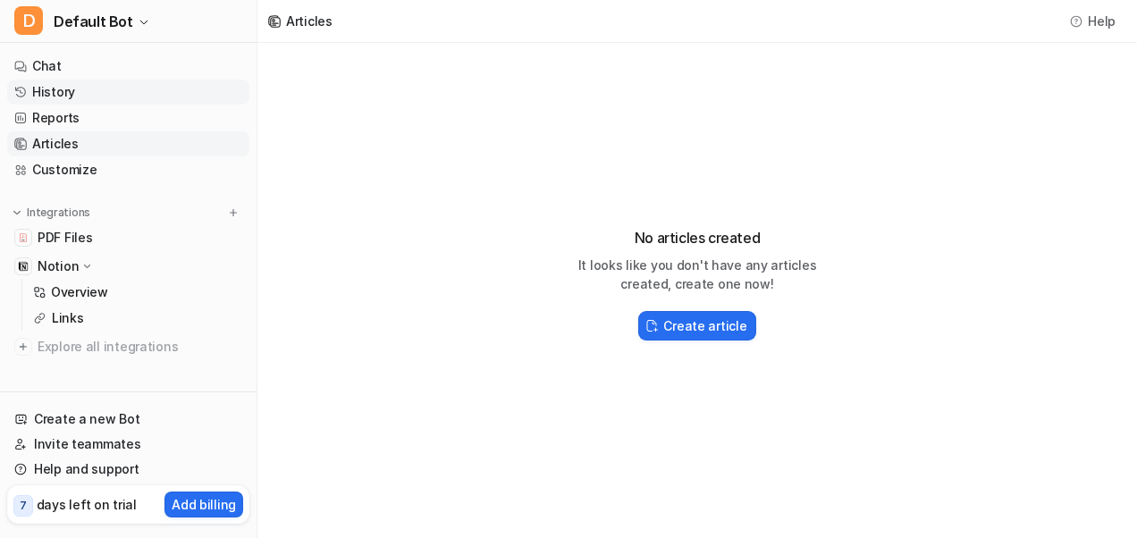
click at [57, 88] on link "History" at bounding box center [128, 92] width 242 height 25
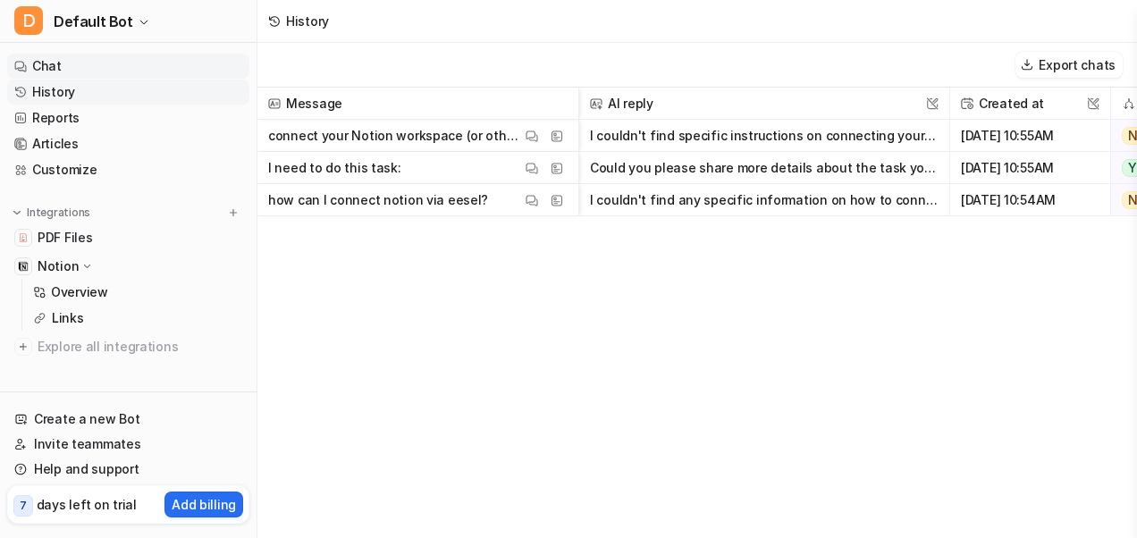
click at [46, 69] on link "Chat" at bounding box center [128, 66] width 242 height 25
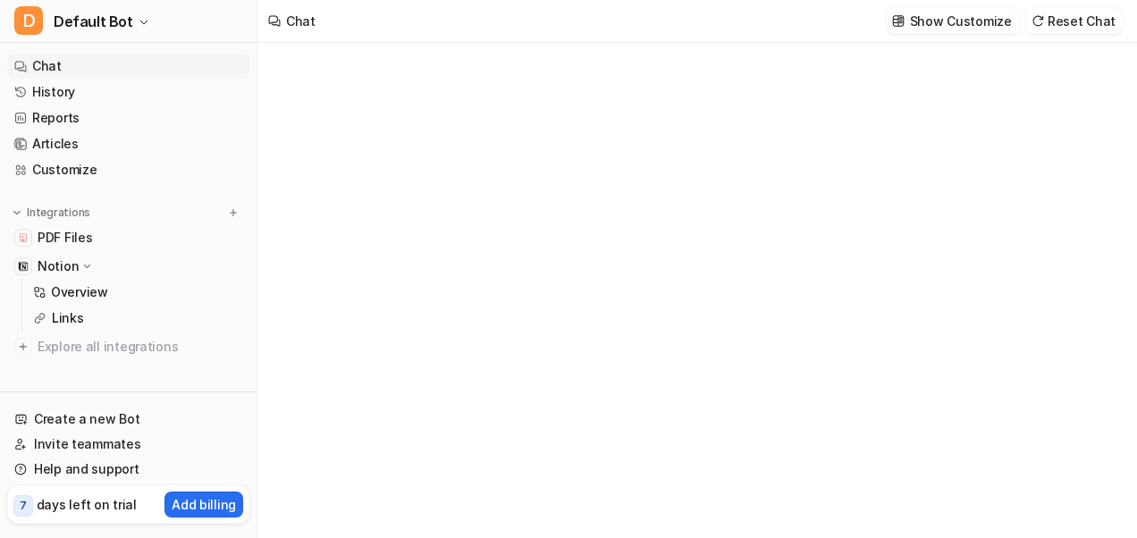
type textarea "**********"
